Goal: Information Seeking & Learning: Learn about a topic

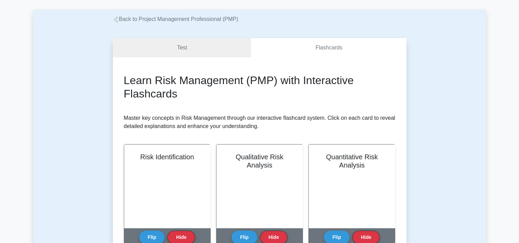
scroll to position [69, 0]
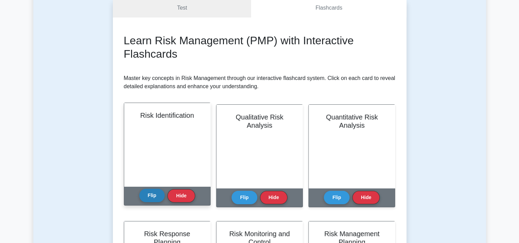
click at [148, 195] on button "Flip" at bounding box center [152, 195] width 26 height 13
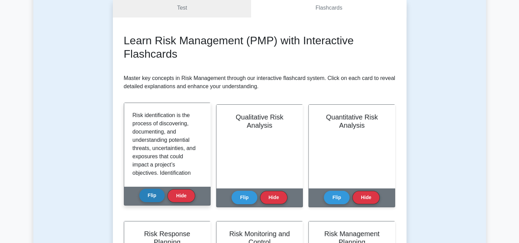
click at [148, 195] on button "Flip" at bounding box center [152, 195] width 26 height 13
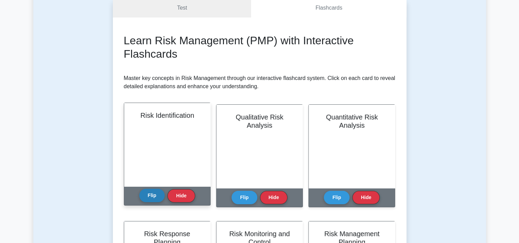
click at [151, 196] on button "Flip" at bounding box center [152, 195] width 26 height 13
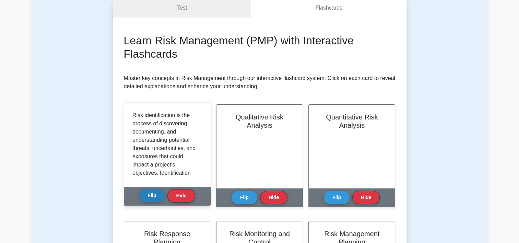
click at [152, 196] on button "Flip" at bounding box center [152, 195] width 26 height 13
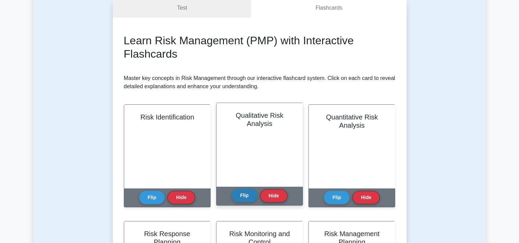
click at [251, 197] on button "Flip" at bounding box center [245, 195] width 26 height 13
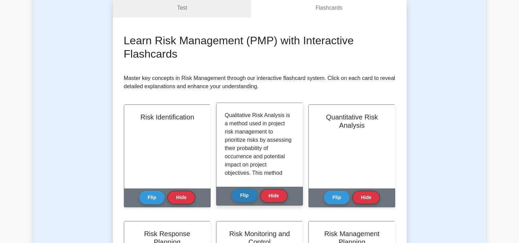
click at [251, 197] on button "Flip" at bounding box center [245, 195] width 26 height 13
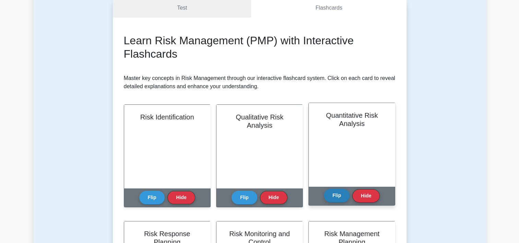
click at [343, 198] on button "Flip" at bounding box center [337, 195] width 26 height 13
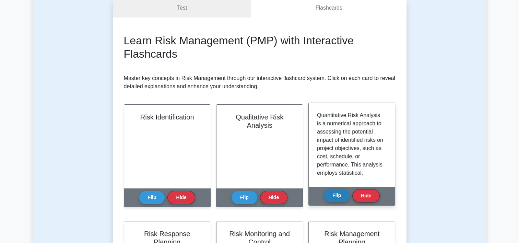
click at [343, 198] on button "Flip" at bounding box center [337, 195] width 26 height 13
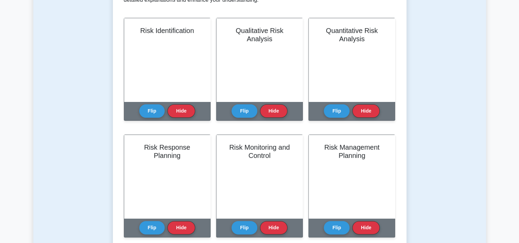
scroll to position [172, 0]
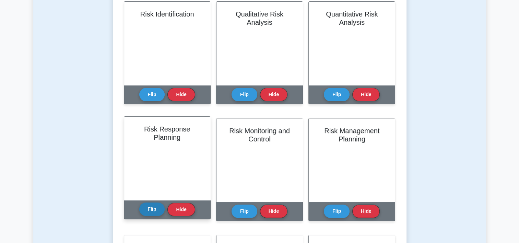
click at [148, 208] on button "Flip" at bounding box center [152, 209] width 26 height 13
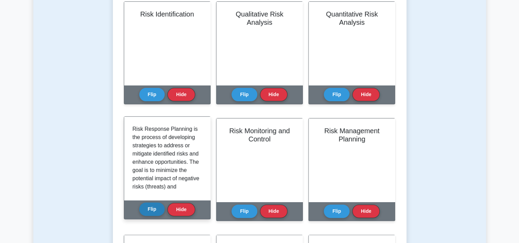
click at [148, 208] on button "Flip" at bounding box center [152, 209] width 26 height 13
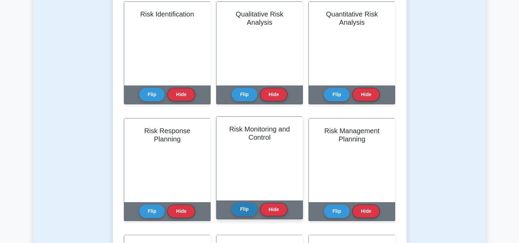
click at [240, 206] on button "Flip" at bounding box center [245, 209] width 26 height 13
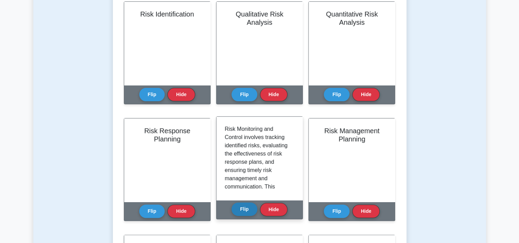
click at [240, 206] on button "Flip" at bounding box center [245, 209] width 26 height 13
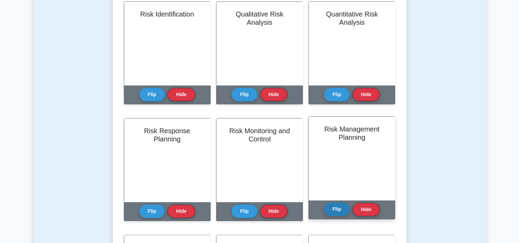
click at [339, 208] on button "Flip" at bounding box center [337, 209] width 26 height 13
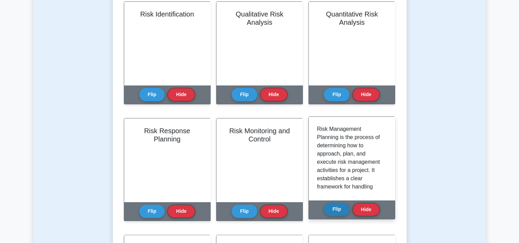
click at [338, 208] on button "Flip" at bounding box center [337, 209] width 26 height 13
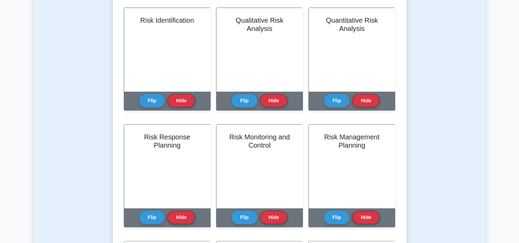
scroll to position [0, 0]
